Goal: Task Accomplishment & Management: Use online tool/utility

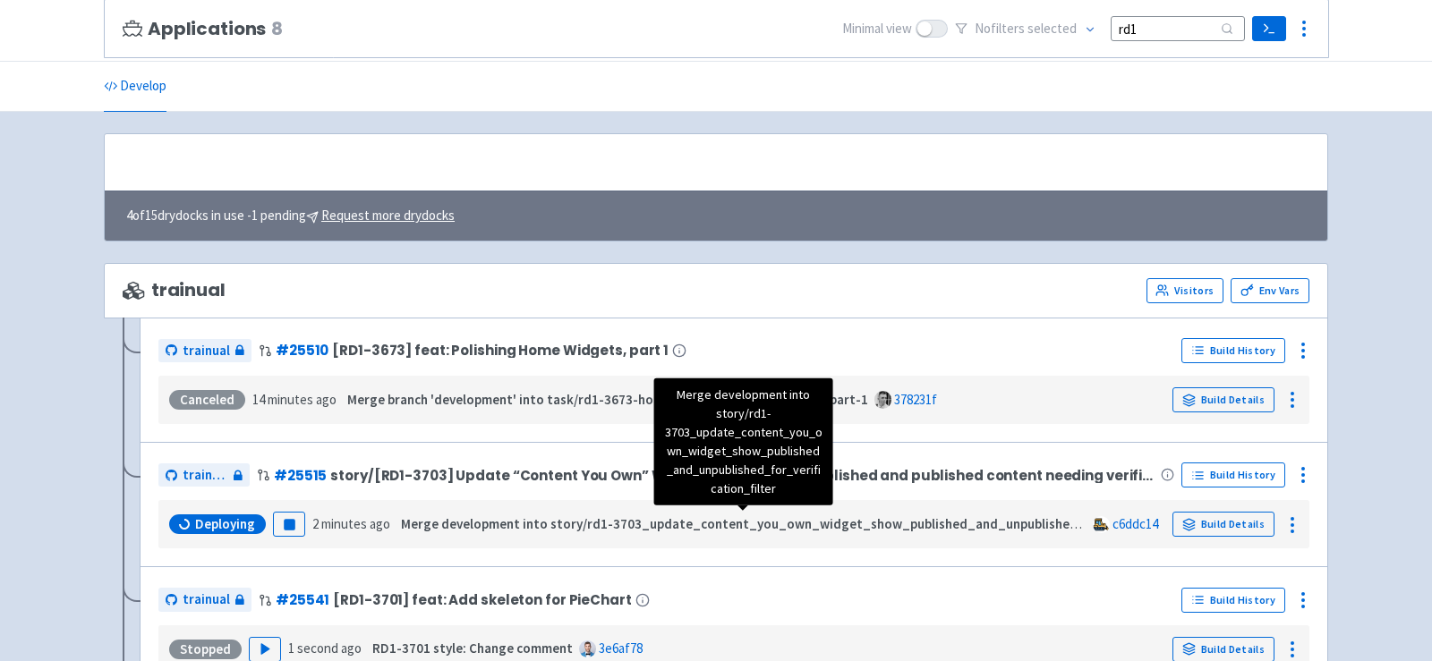
scroll to position [161, 0]
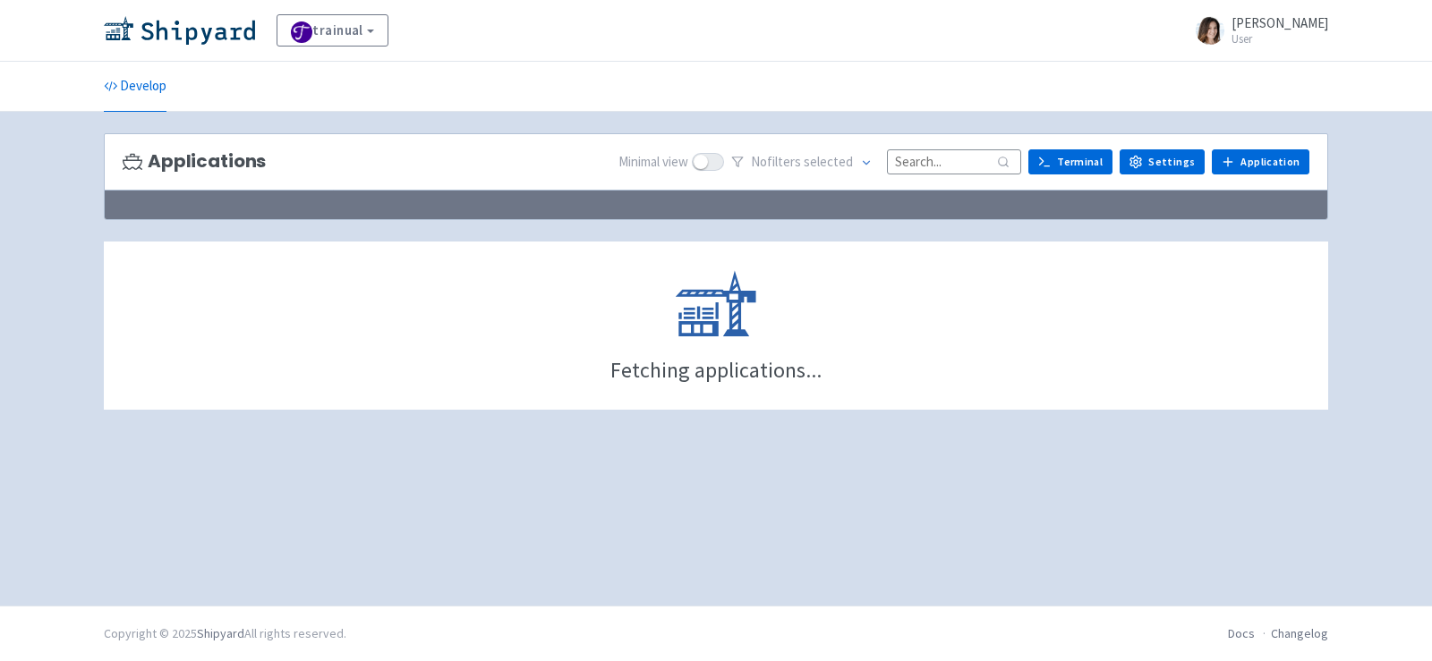
scroll to position [161, 0]
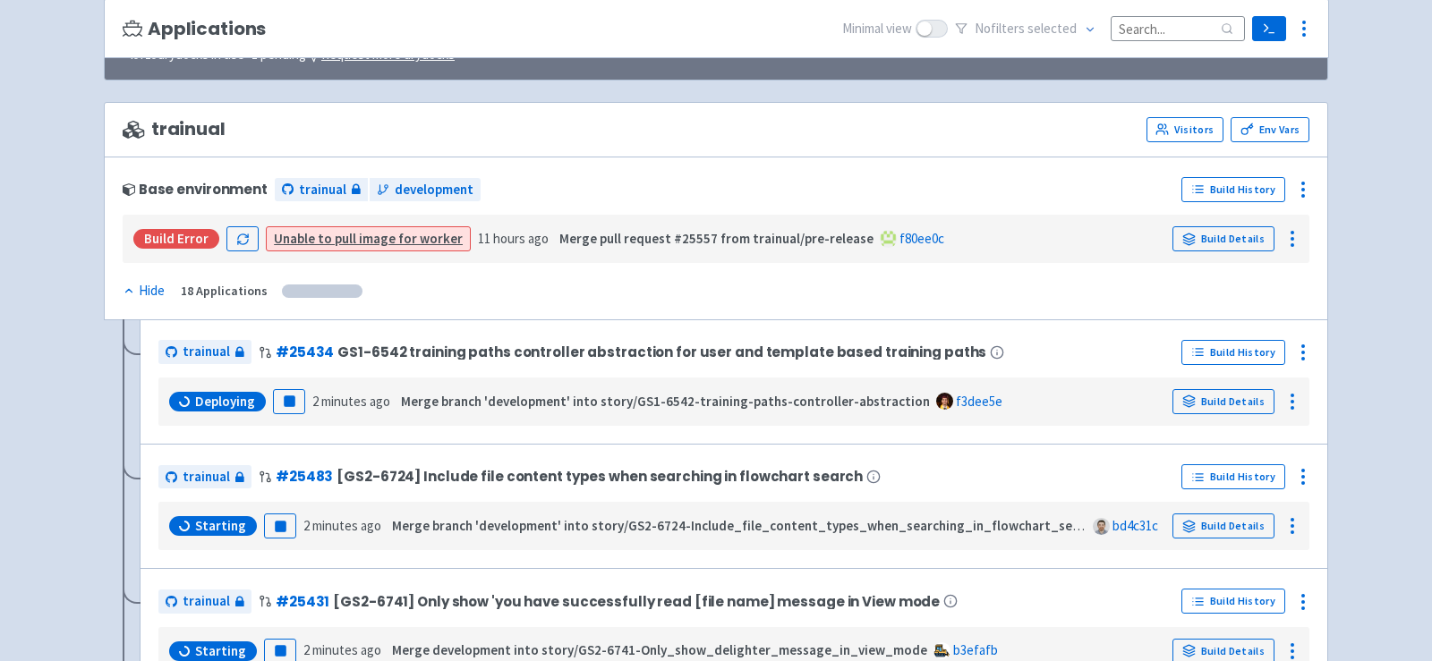
click at [1142, 29] on input at bounding box center [1178, 28] width 134 height 24
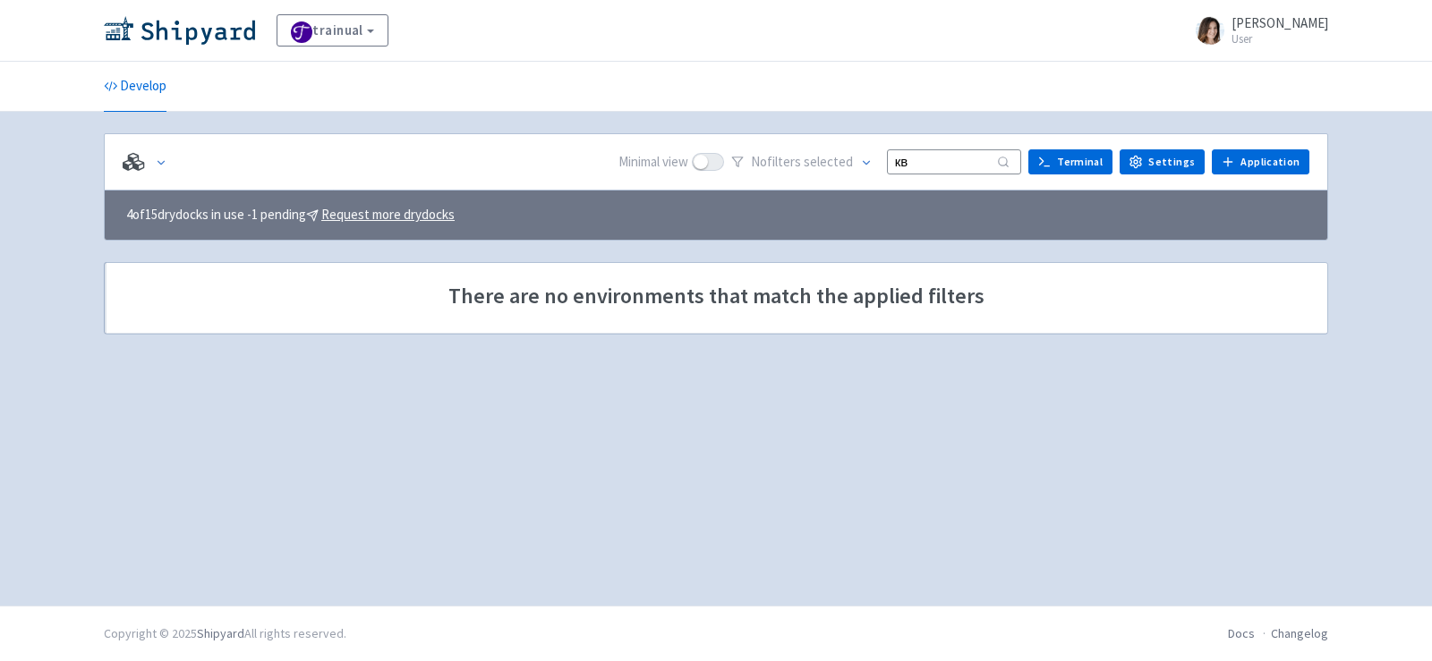
type input "к"
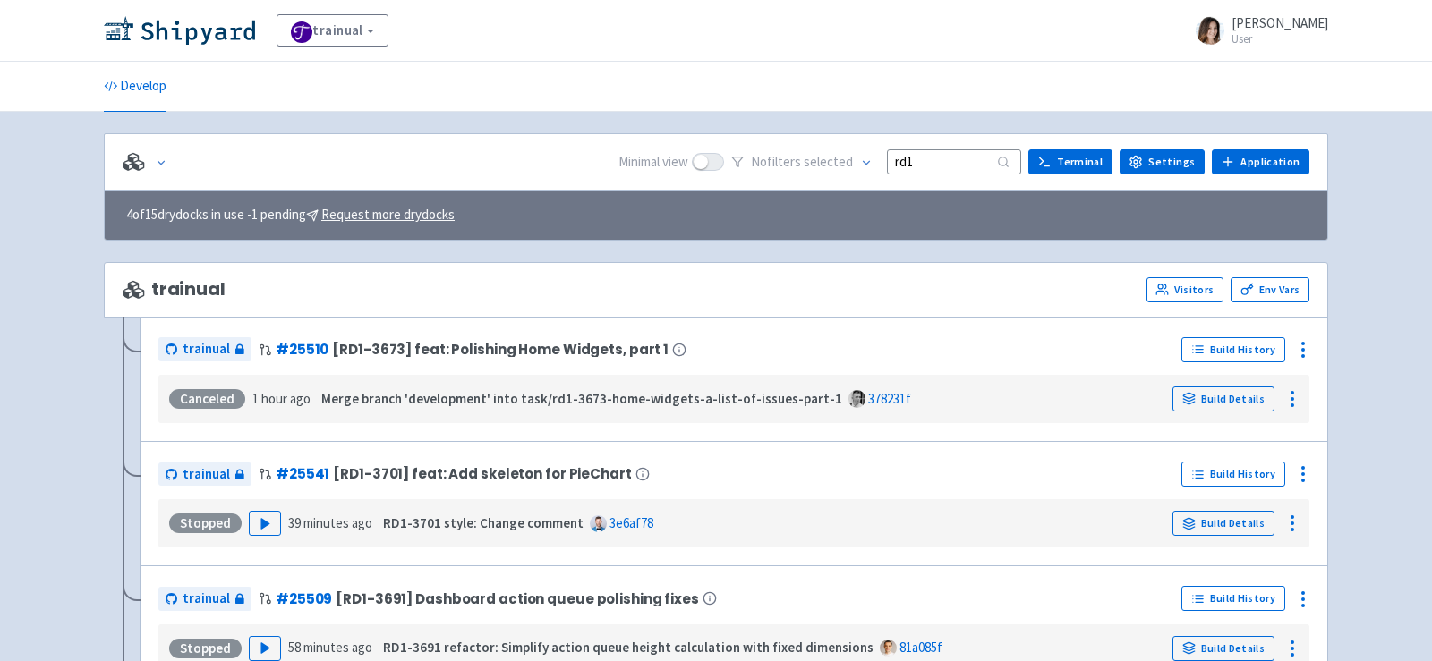
type input "rd1"
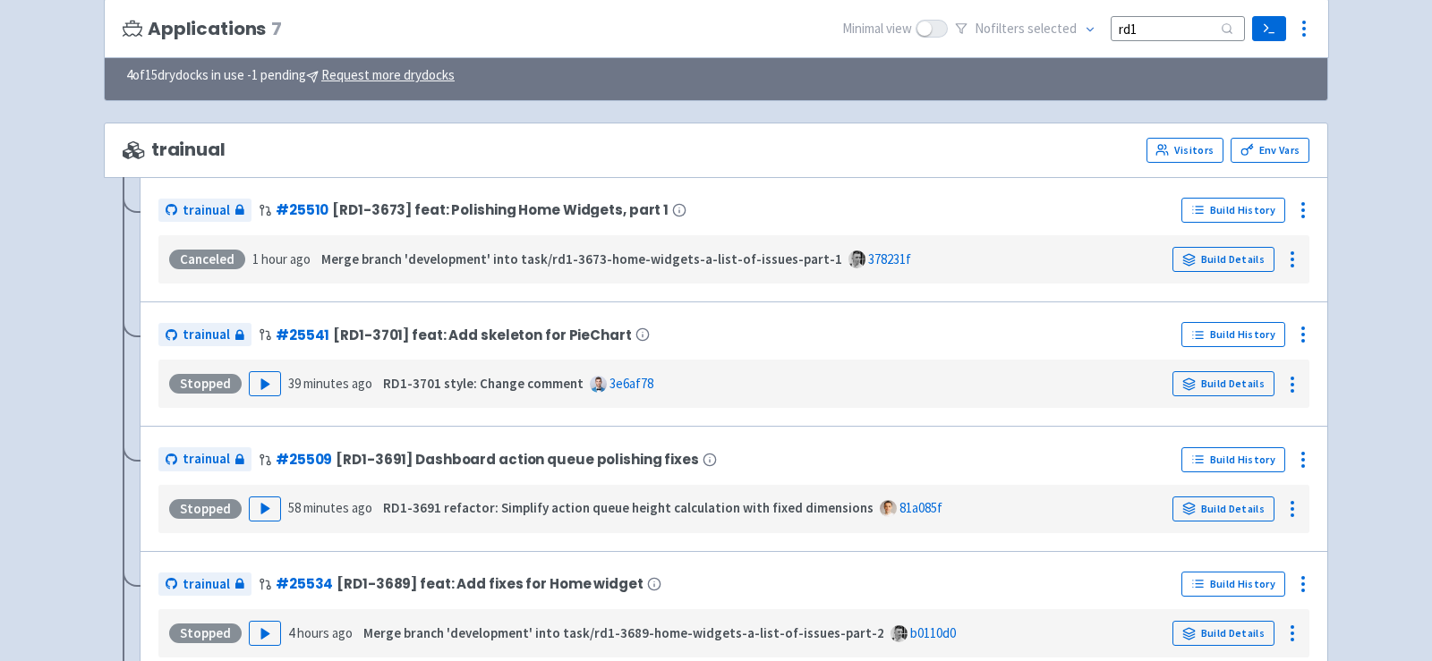
scroll to position [143, 0]
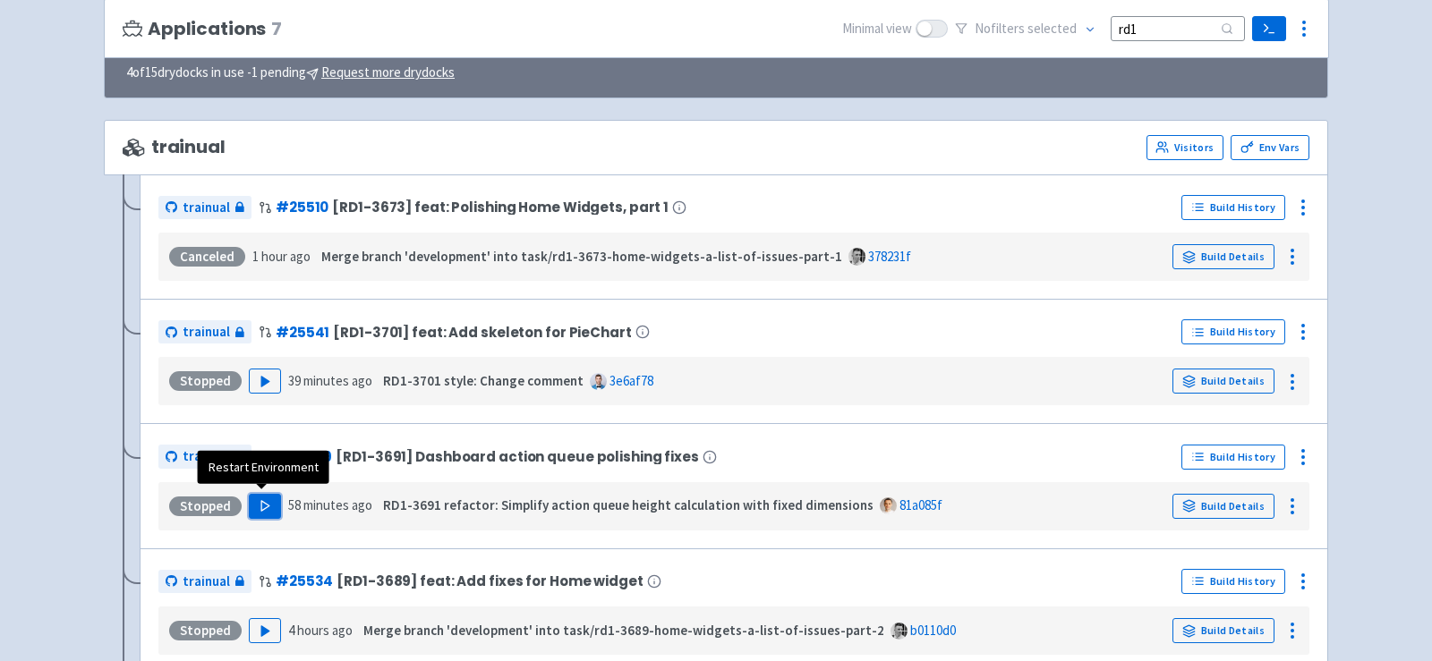
click at [268, 502] on icon "button" at bounding box center [265, 505] width 13 height 13
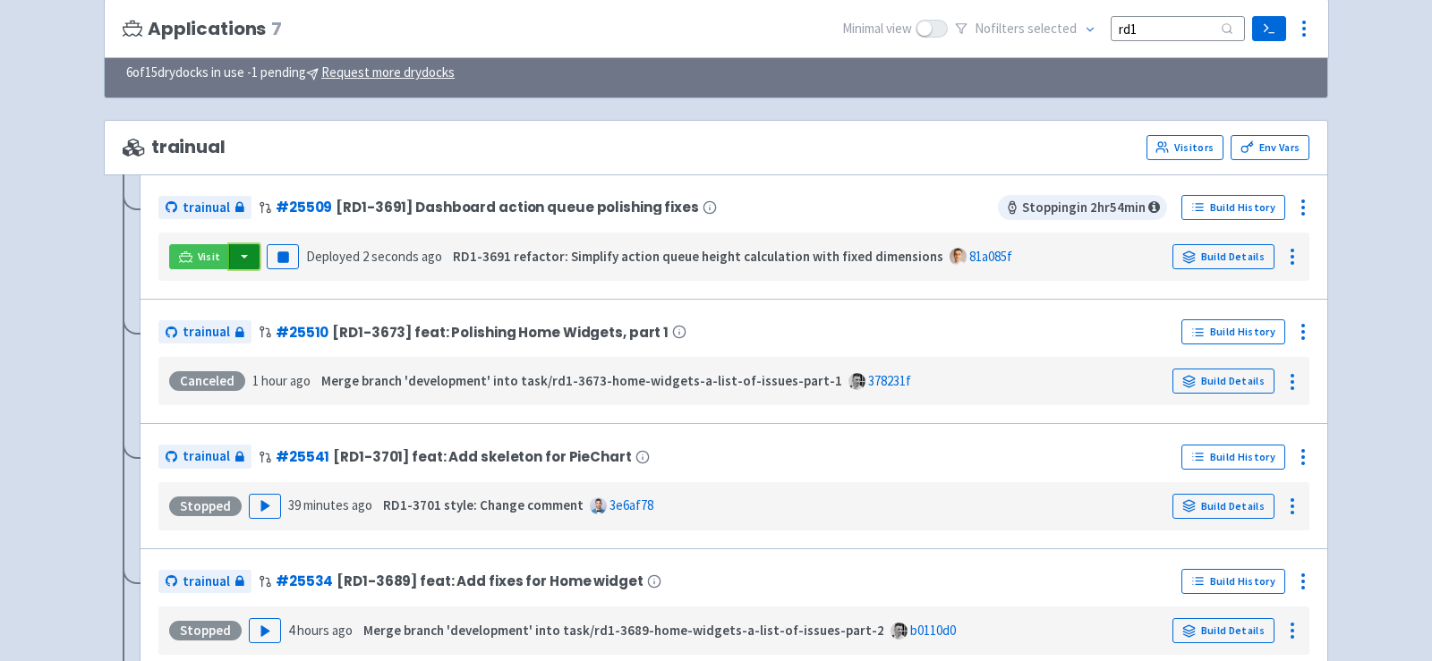
click at [235, 252] on button "button" at bounding box center [244, 256] width 30 height 25
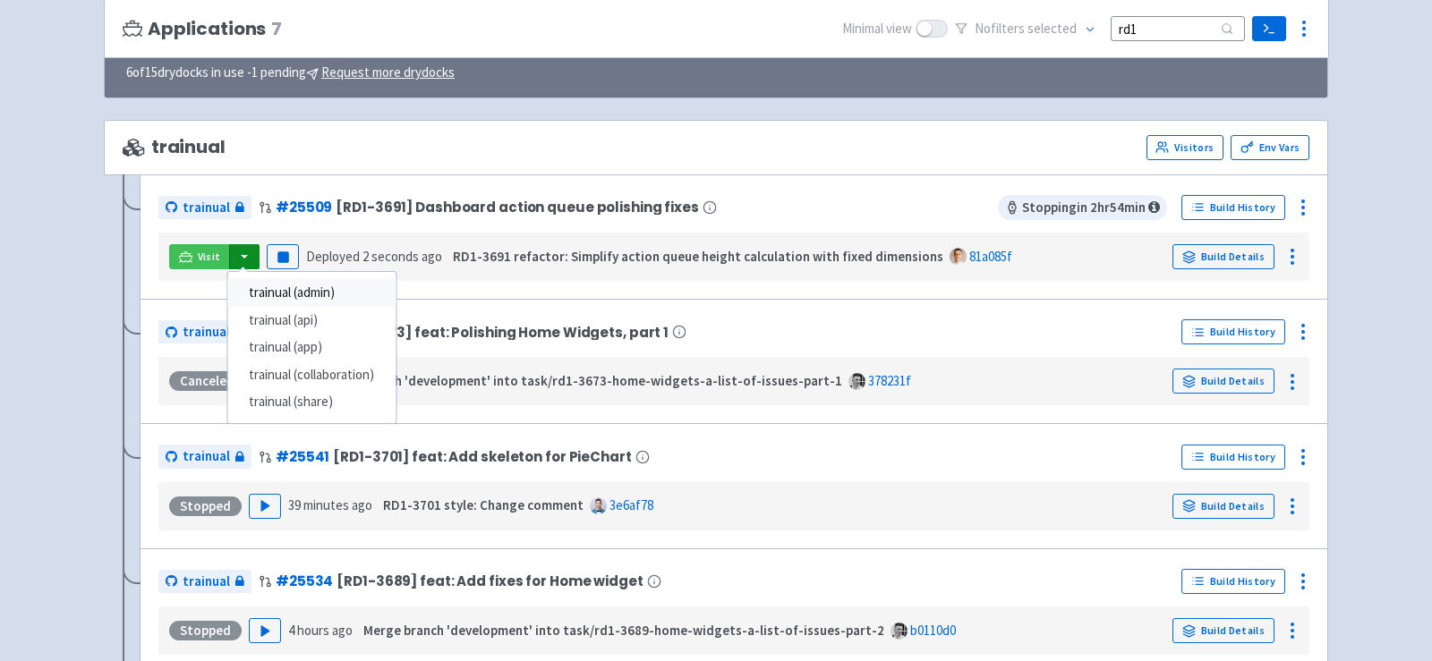
click at [321, 287] on link "trainual (admin)" at bounding box center [311, 293] width 168 height 28
